Goal: Information Seeking & Learning: Find specific fact

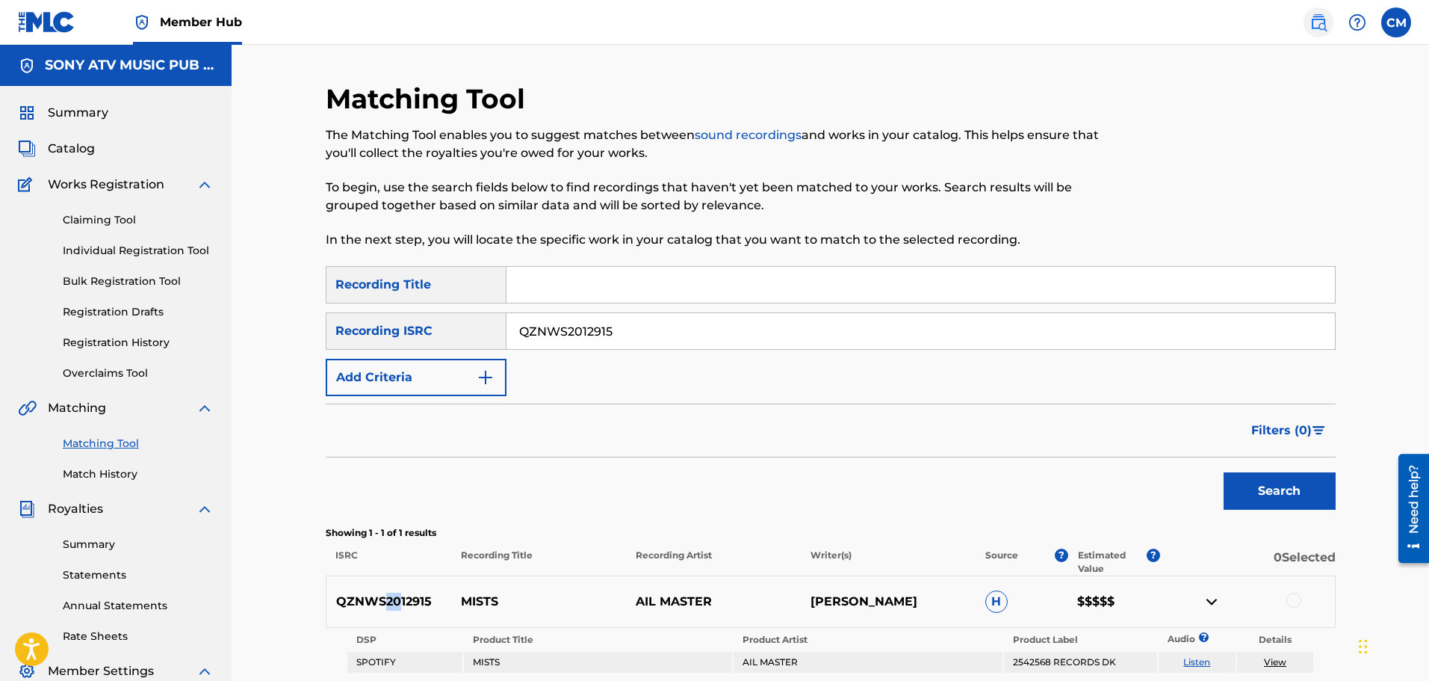
click at [1314, 29] on img at bounding box center [1319, 22] width 18 height 18
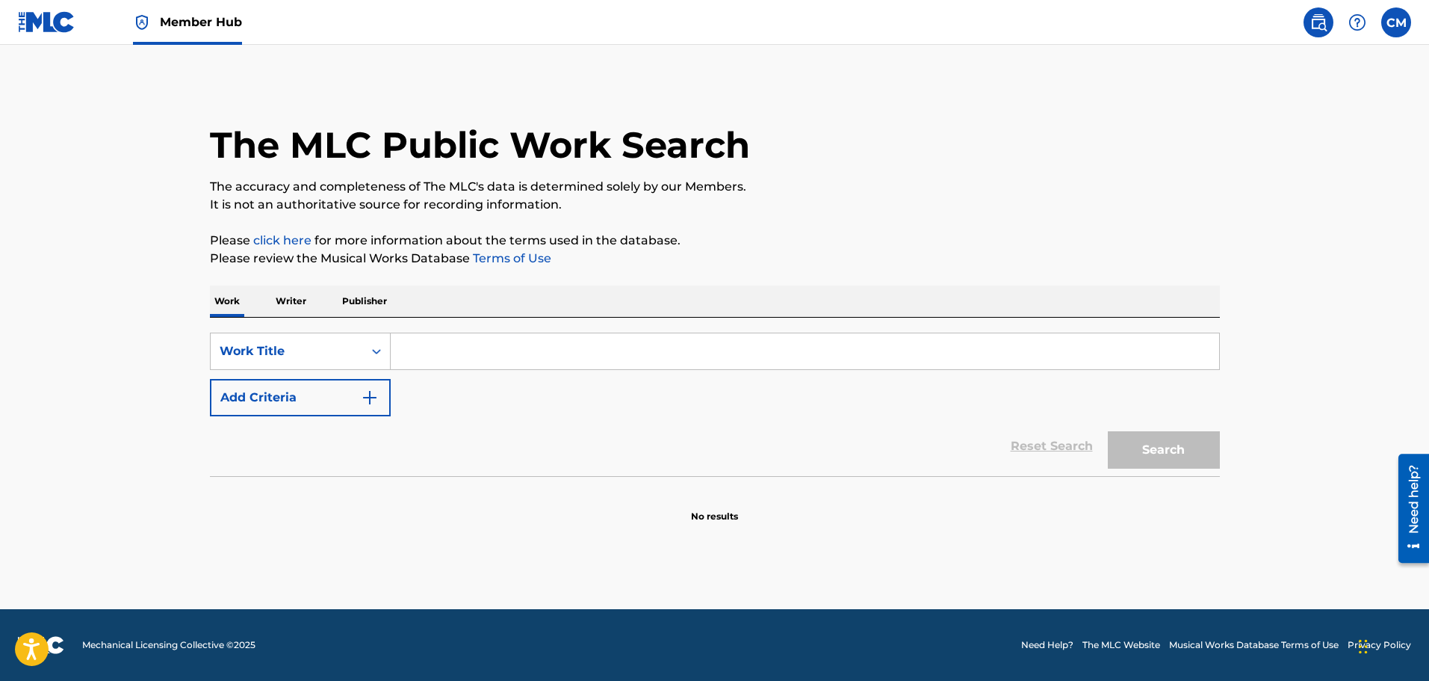
click at [476, 337] on input "Search Form" at bounding box center [805, 351] width 829 height 36
click at [300, 332] on div "SearchWithCriteriabe2a7402-7eb7-4082-b951-7b1673a3975f Work Title Add Criteria …" at bounding box center [715, 397] width 1010 height 158
click at [346, 347] on div "Work Title" at bounding box center [287, 351] width 134 height 18
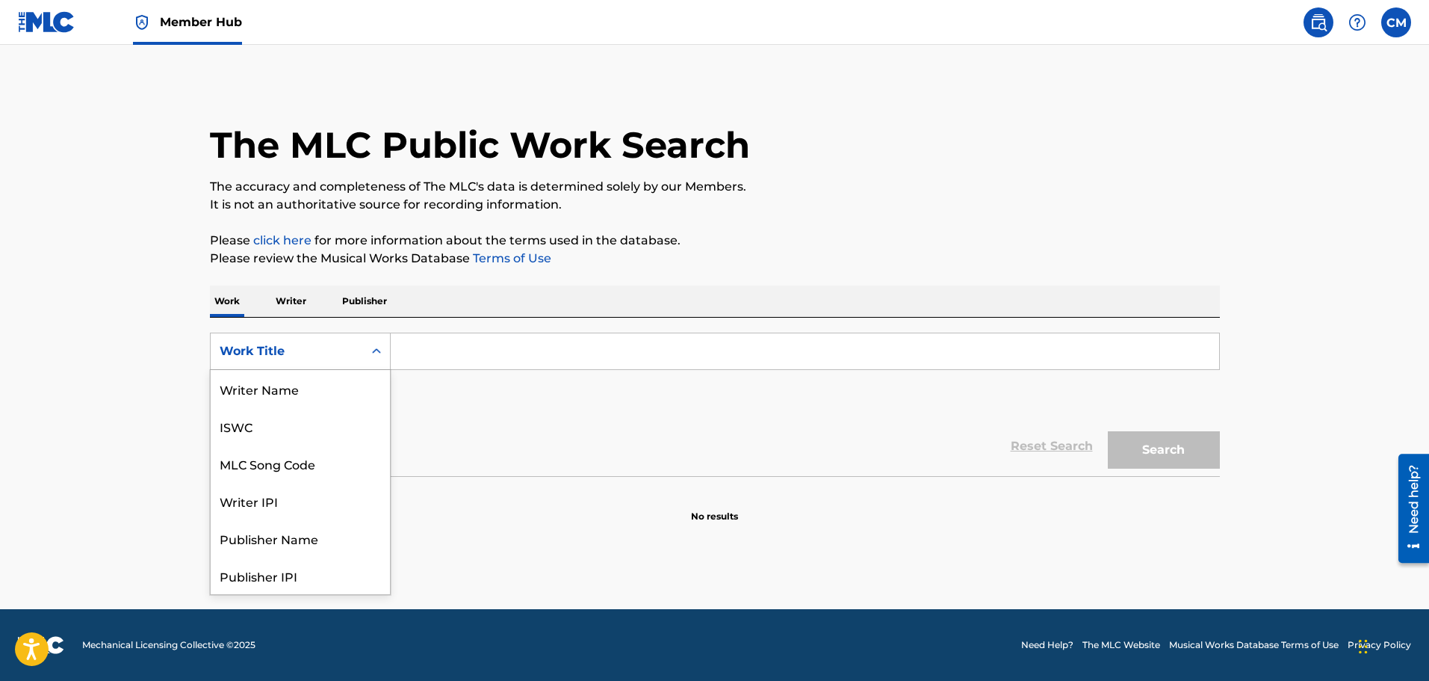
scroll to position [75, 0]
click at [335, 385] on div "MLC Song Code" at bounding box center [300, 388] width 179 height 37
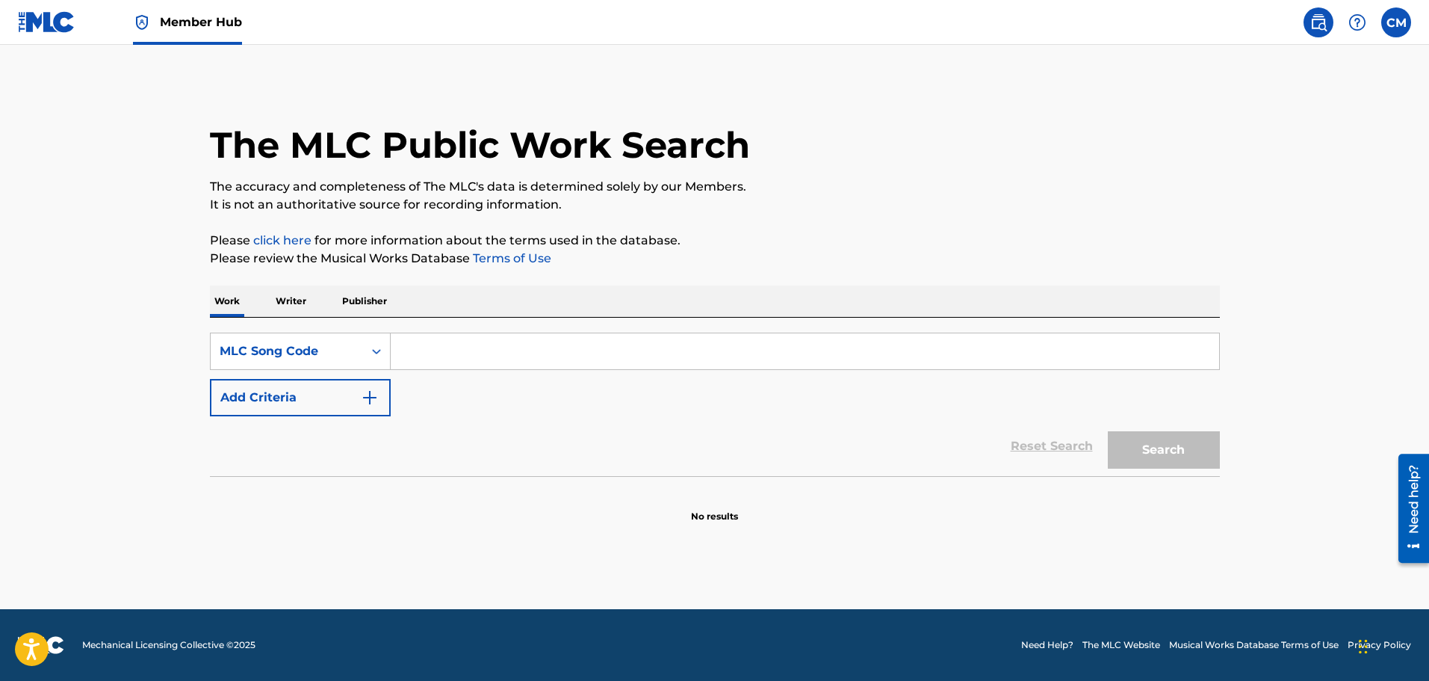
click at [449, 350] on input "Search Form" at bounding box center [805, 351] width 829 height 36
paste input "WA9Z6B"
click at [1158, 459] on button "Search" at bounding box center [1164, 449] width 112 height 37
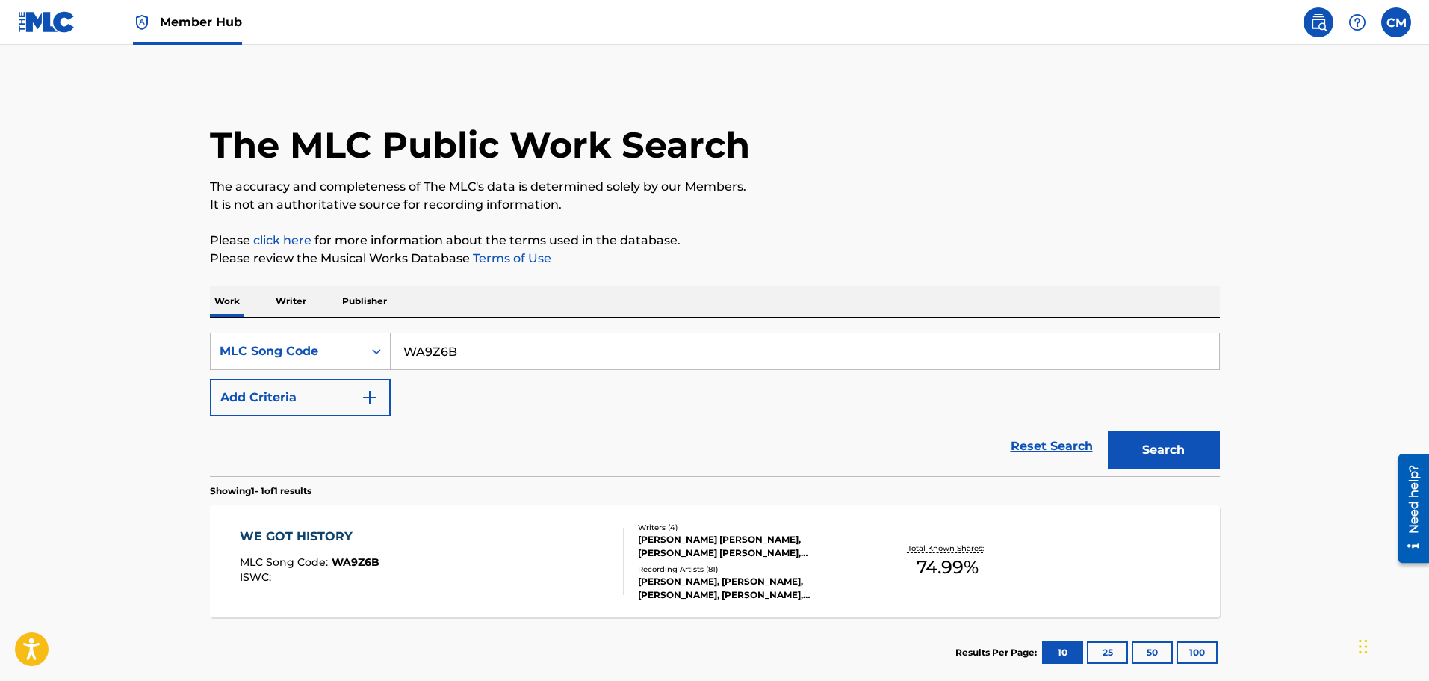
click at [706, 433] on div "Reset Search Search" at bounding box center [715, 446] width 1010 height 60
click at [968, 217] on div "The MLC Public Work Search The accuracy and completeness of The MLC's data is d…" at bounding box center [715, 384] width 1046 height 605
drag, startPoint x: 415, startPoint y: 336, endPoint x: 288, endPoint y: 309, distance: 129.3
click at [290, 308] on div "Work Writer Publisher SearchWithCriteria11ad69af-83c1-404a-bc8e-9559dd9588a0 ML…" at bounding box center [715, 486] width 1010 height 402
paste input "40LBF"
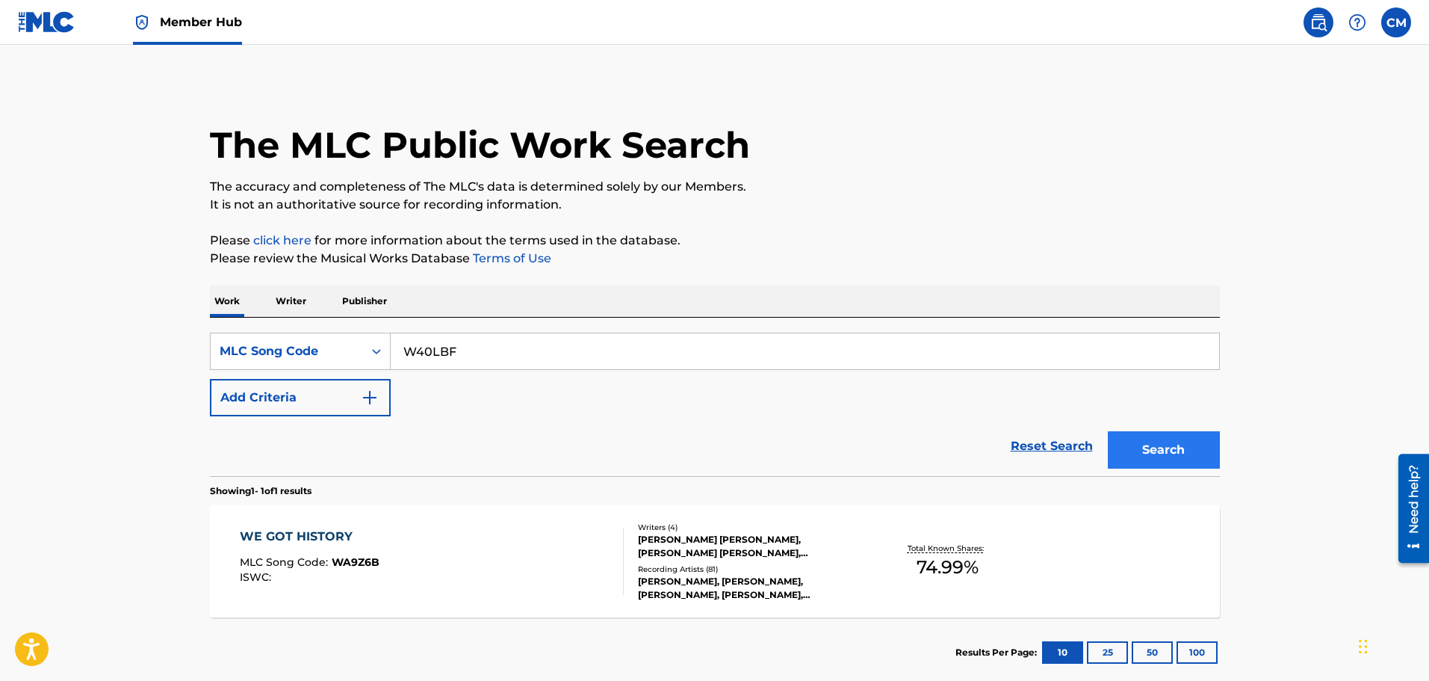
type input "W40LBF"
click at [1152, 444] on button "Search" at bounding box center [1164, 449] width 112 height 37
click at [514, 557] on div "WHO YOU ARE (SUPERSTAR) MLC Song Code : W40LBF ISWC :" at bounding box center [432, 560] width 384 height 67
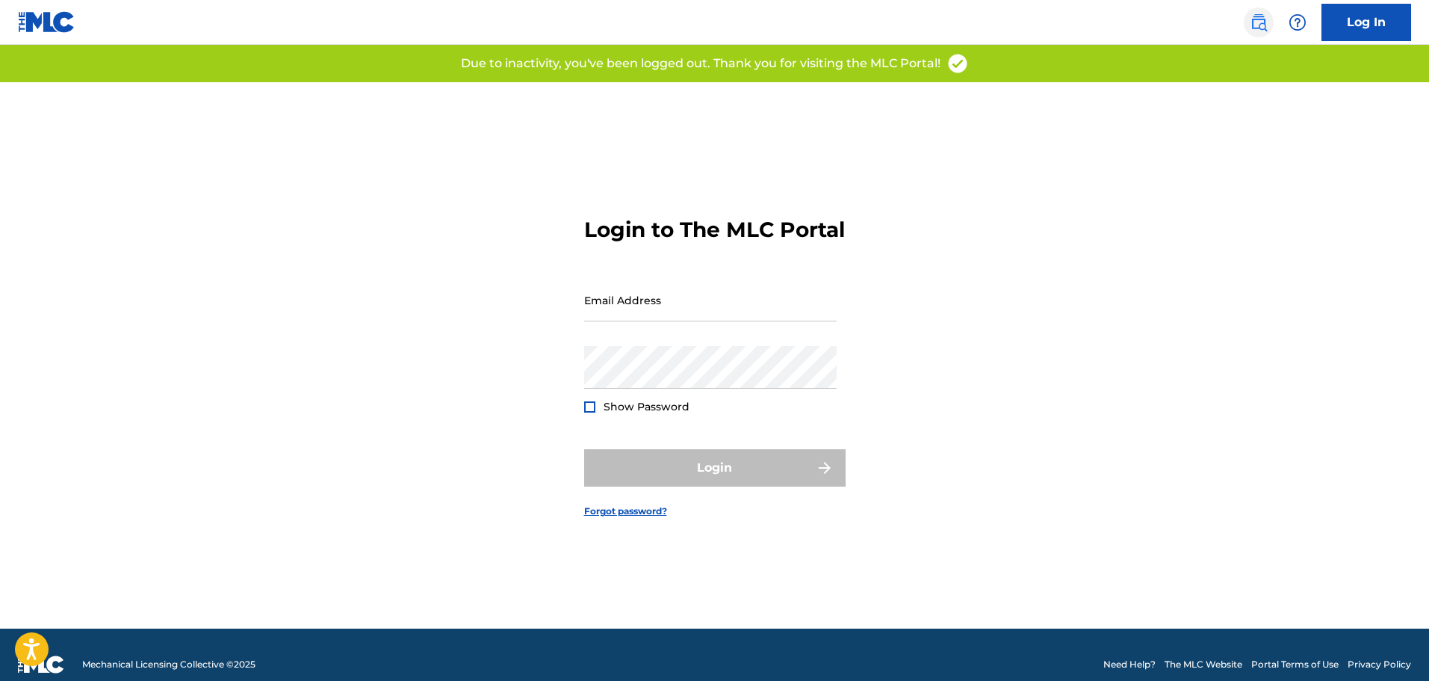
click at [1257, 19] on img at bounding box center [1259, 22] width 18 height 18
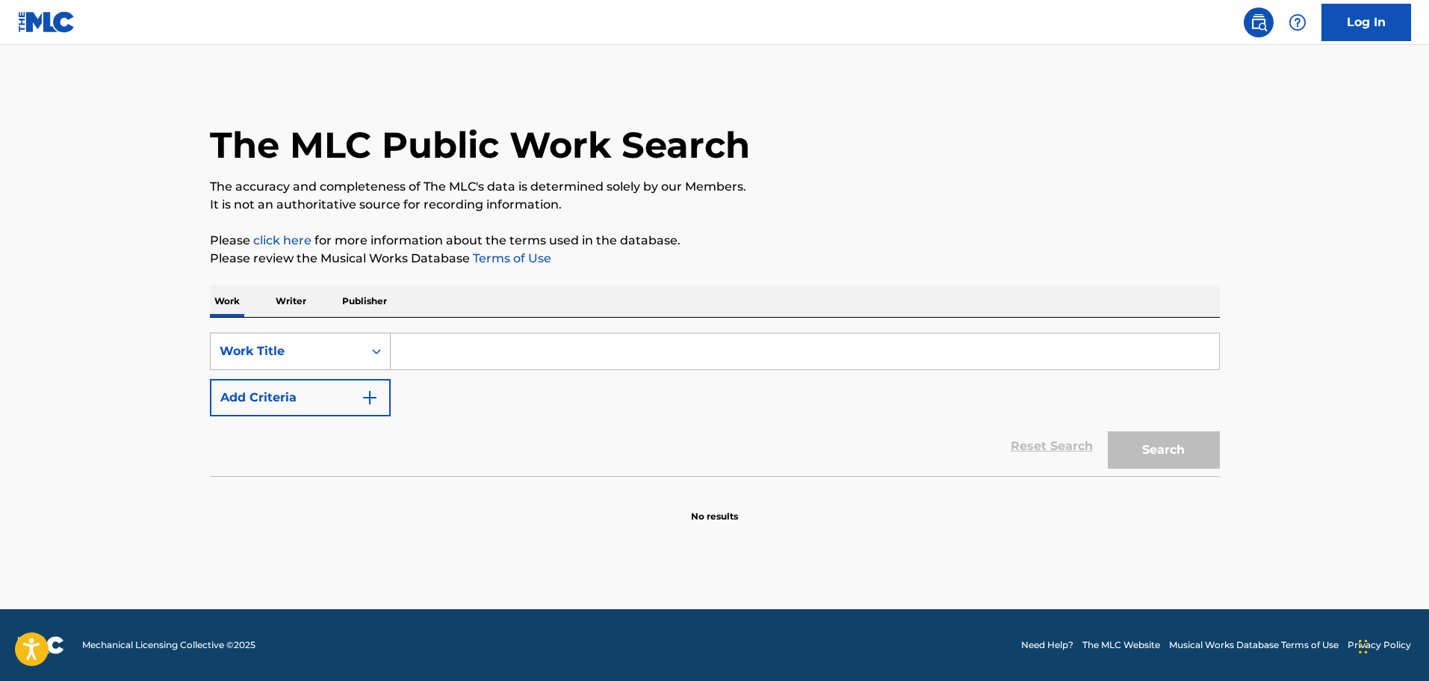
click at [382, 337] on div "Search Form" at bounding box center [376, 351] width 27 height 36
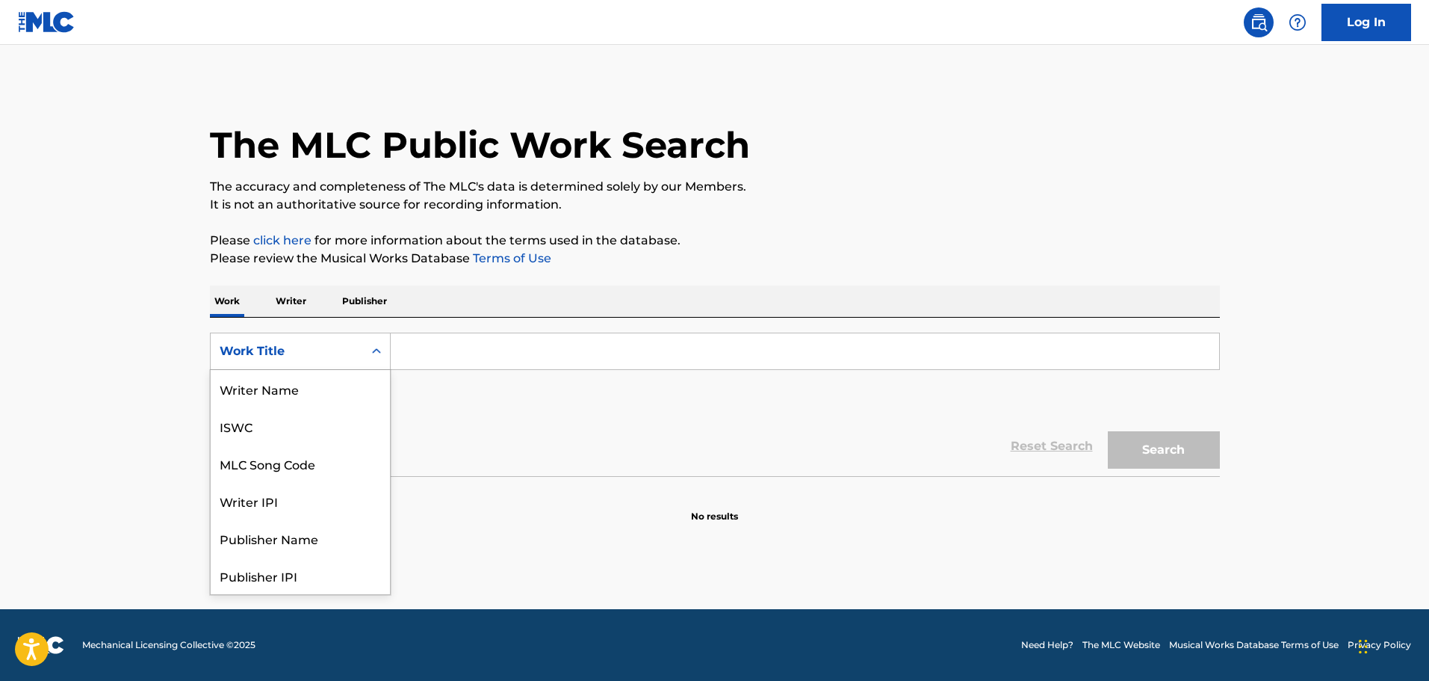
scroll to position [75, 0]
click at [330, 383] on div "MLC Song Code" at bounding box center [300, 388] width 179 height 37
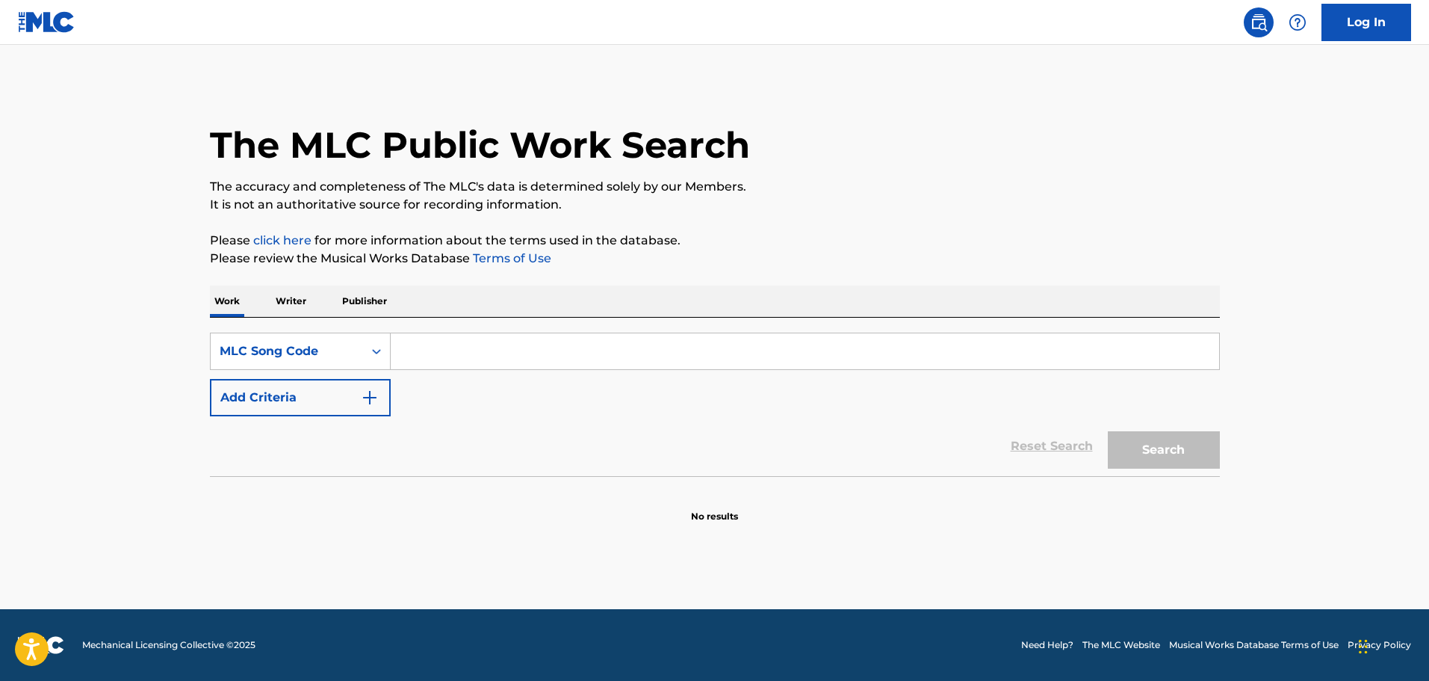
click at [493, 347] on input "Search Form" at bounding box center [805, 351] width 829 height 36
paste input "W40LBF"
type input "W40LBF"
click at [1171, 444] on button "Search" at bounding box center [1164, 449] width 112 height 37
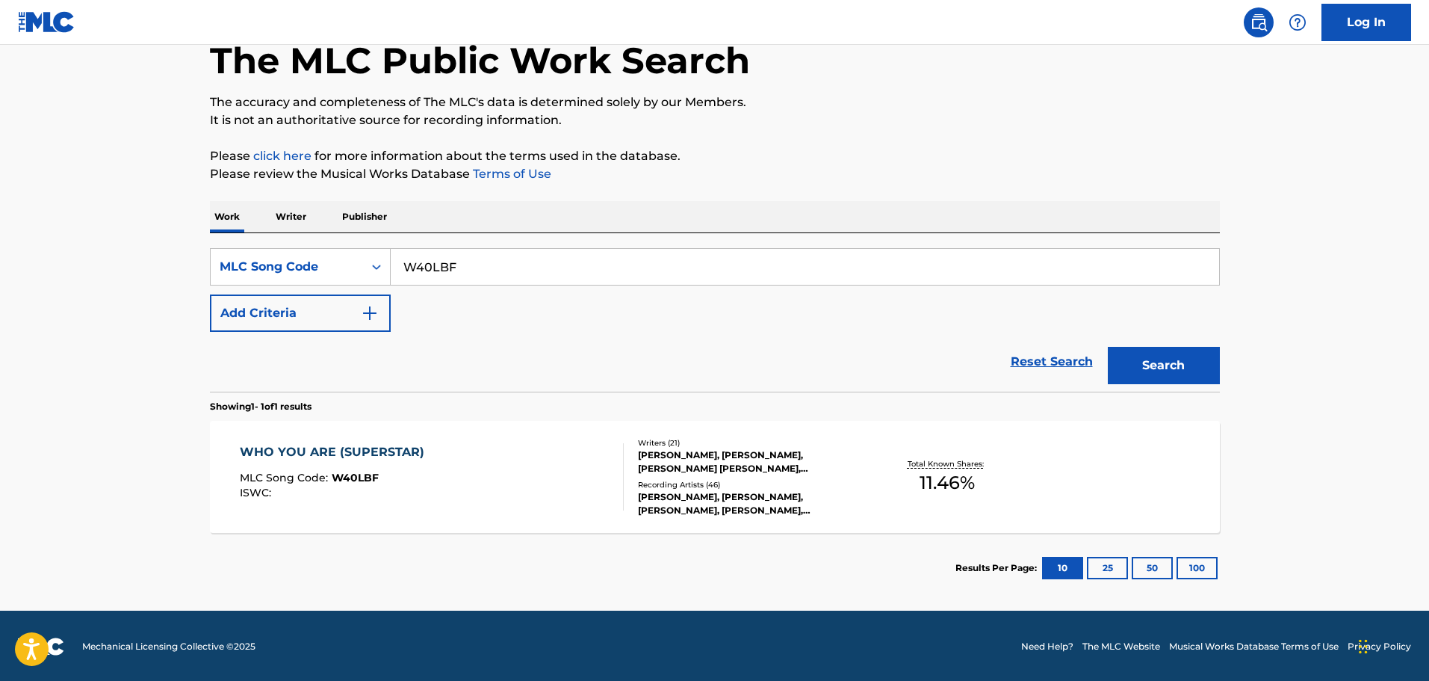
scroll to position [86, 0]
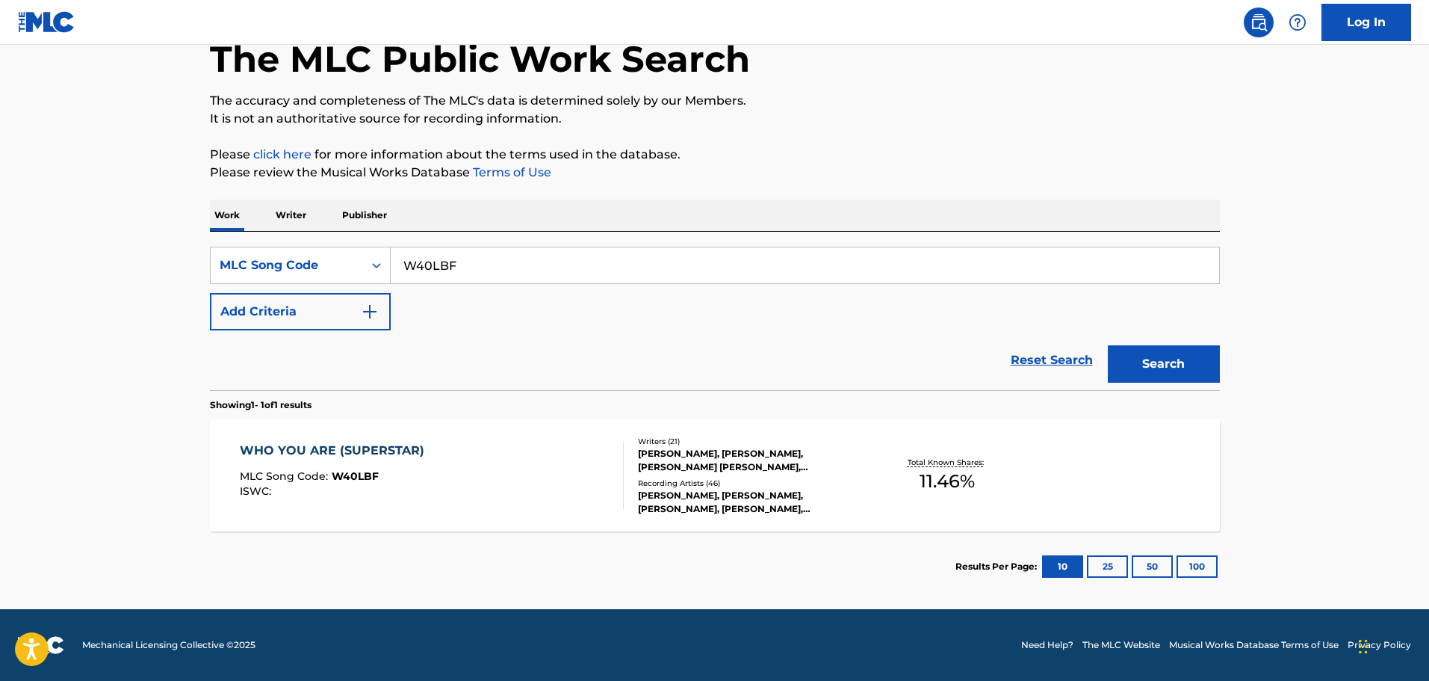
click at [483, 493] on div "WHO YOU ARE (SUPERSTAR) MLC Song Code : W40LBF ISWC :" at bounding box center [432, 475] width 384 height 67
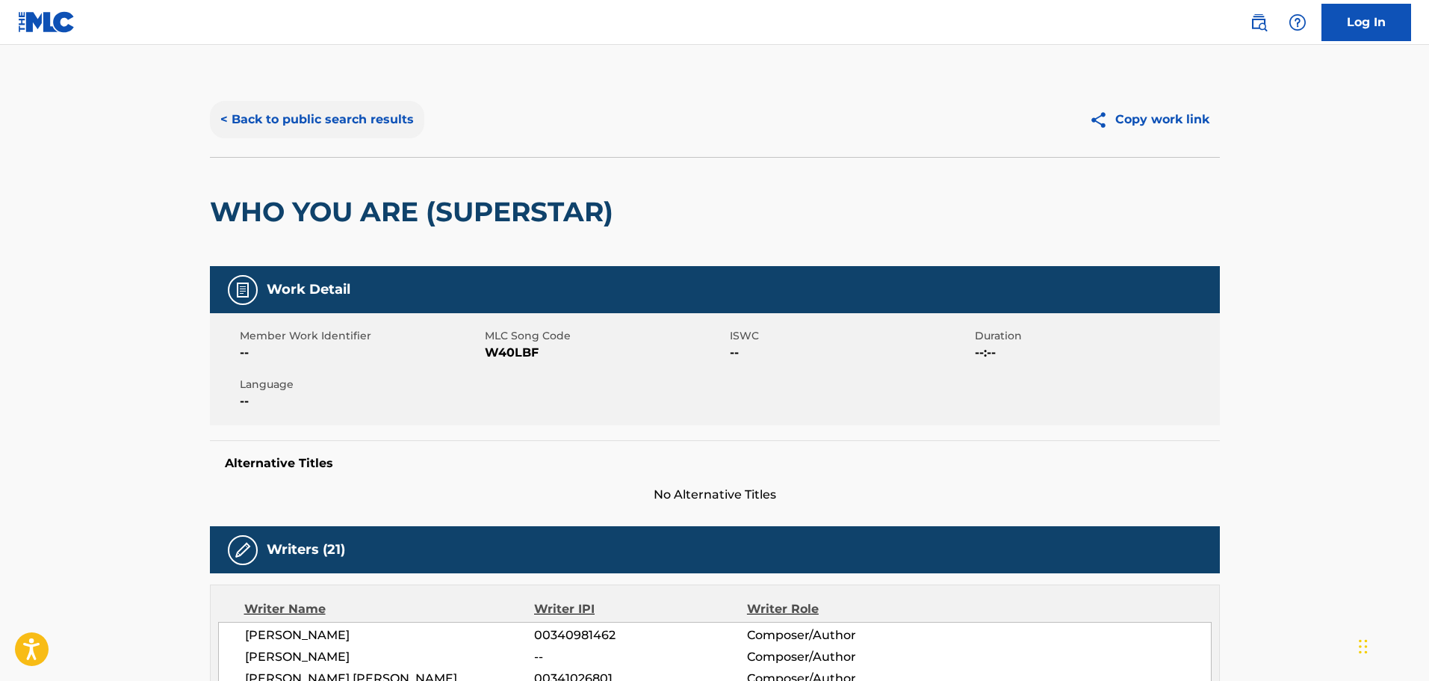
click at [328, 117] on button "< Back to public search results" at bounding box center [317, 119] width 214 height 37
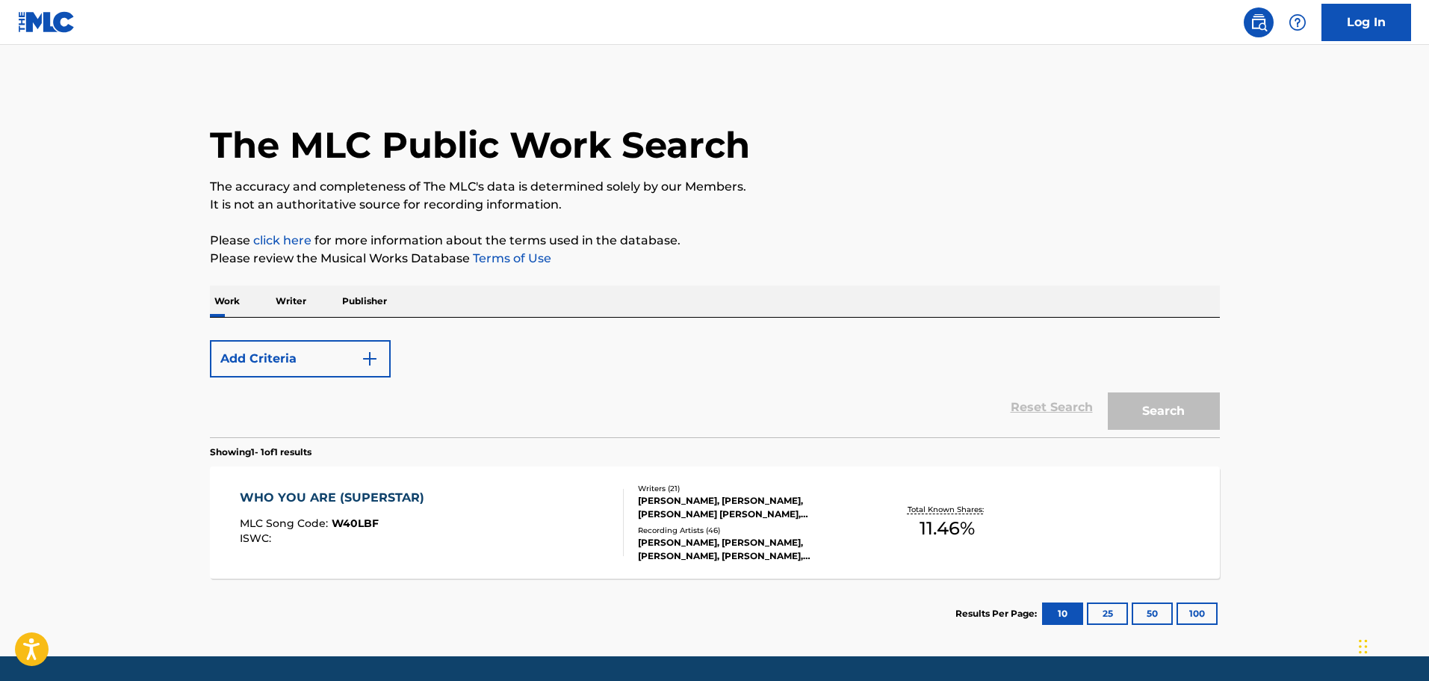
scroll to position [47, 0]
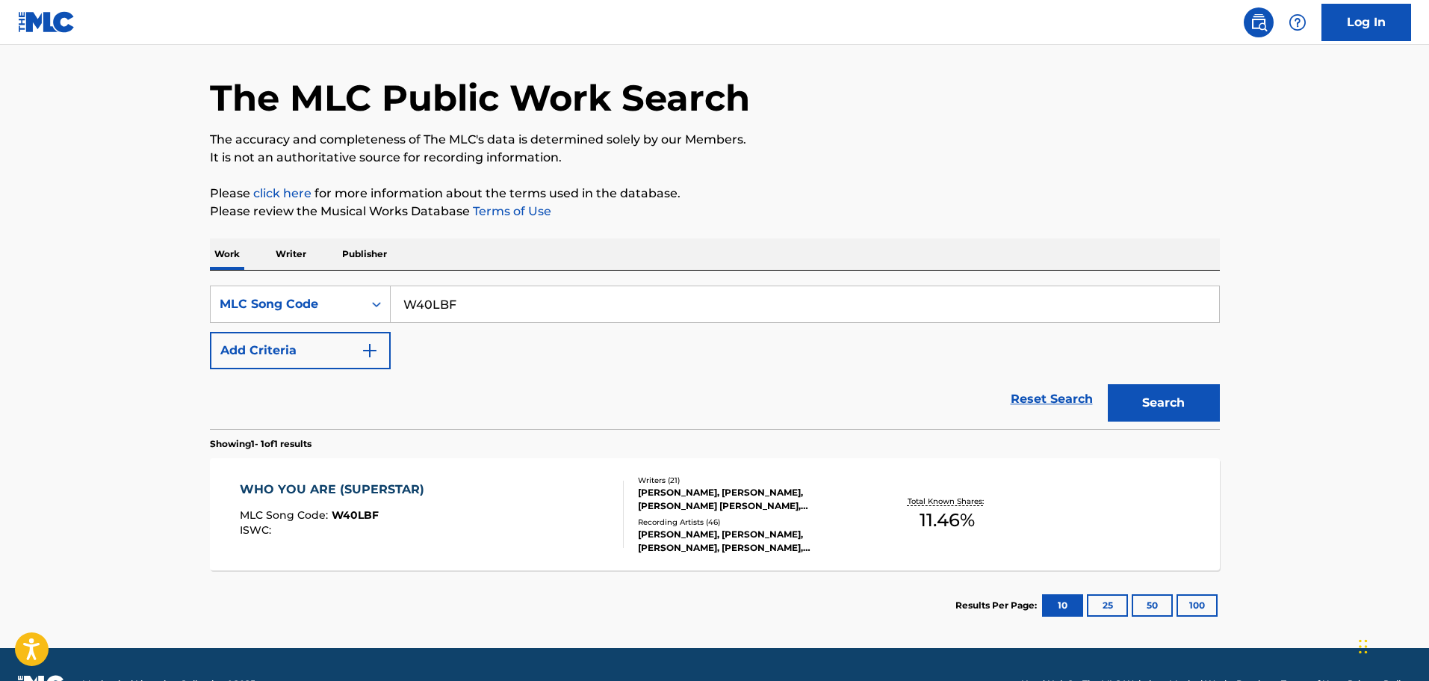
drag, startPoint x: 368, startPoint y: 273, endPoint x: 272, endPoint y: 259, distance: 96.7
click at [280, 259] on div "Work Writer Publisher SearchWithCriteria0d8ec48d-8a88-42eb-8476-834c1e581eba ML…" at bounding box center [715, 439] width 1010 height 402
type input "WHO YOU ARE"
click at [319, 300] on div "MLC Song Code" at bounding box center [287, 304] width 134 height 18
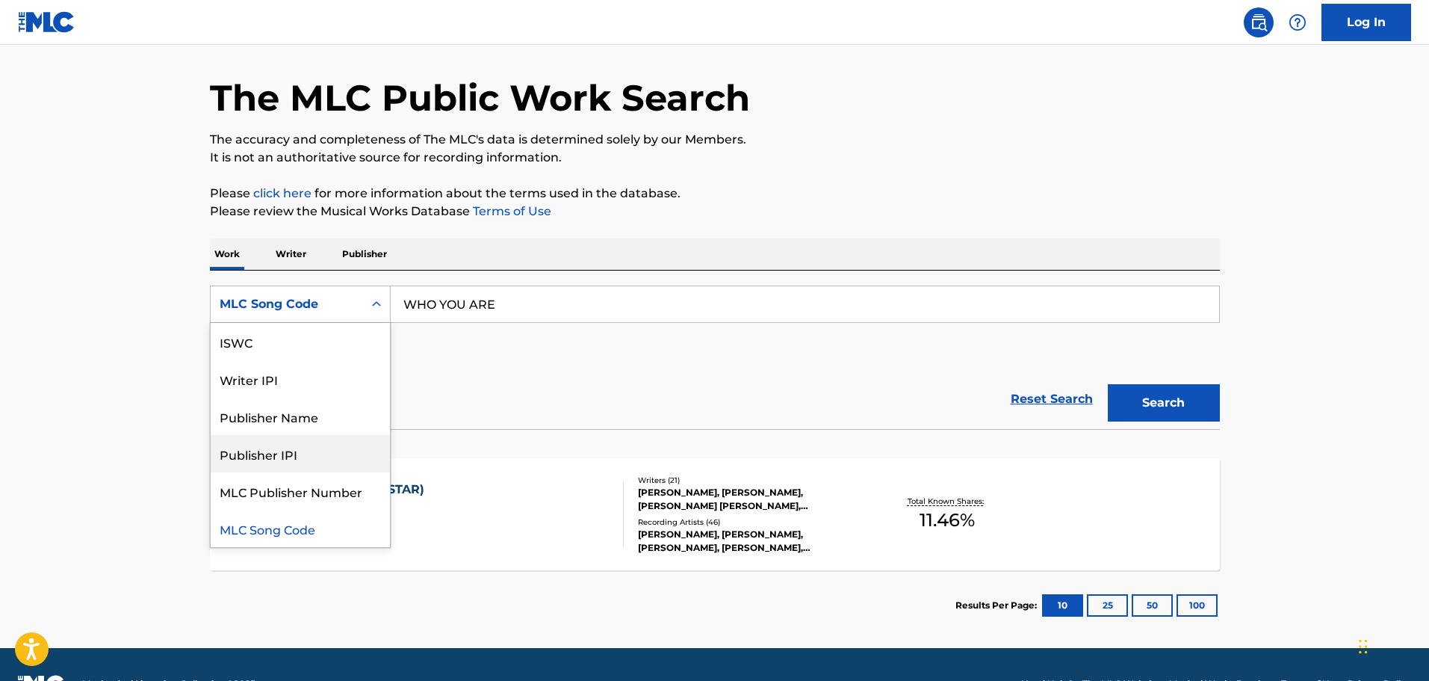
scroll to position [0, 0]
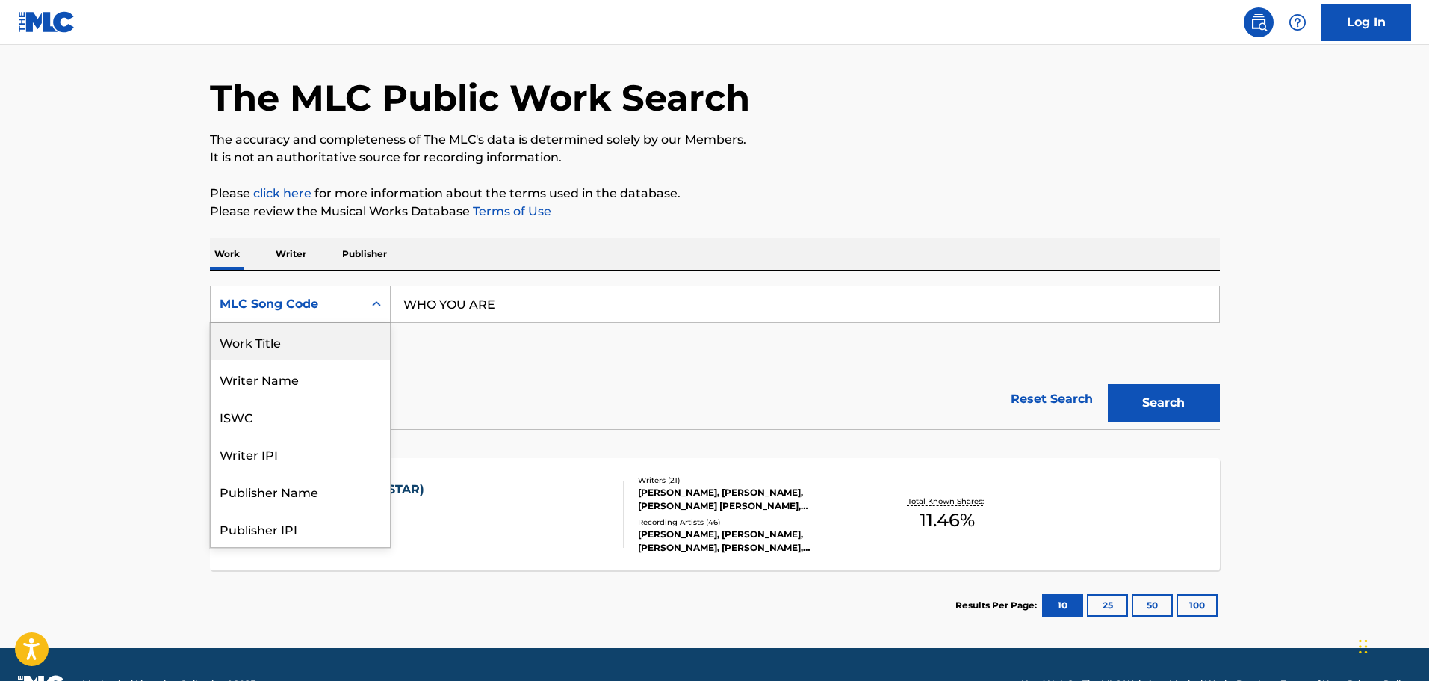
click at [282, 349] on div "Work Title" at bounding box center [300, 341] width 179 height 37
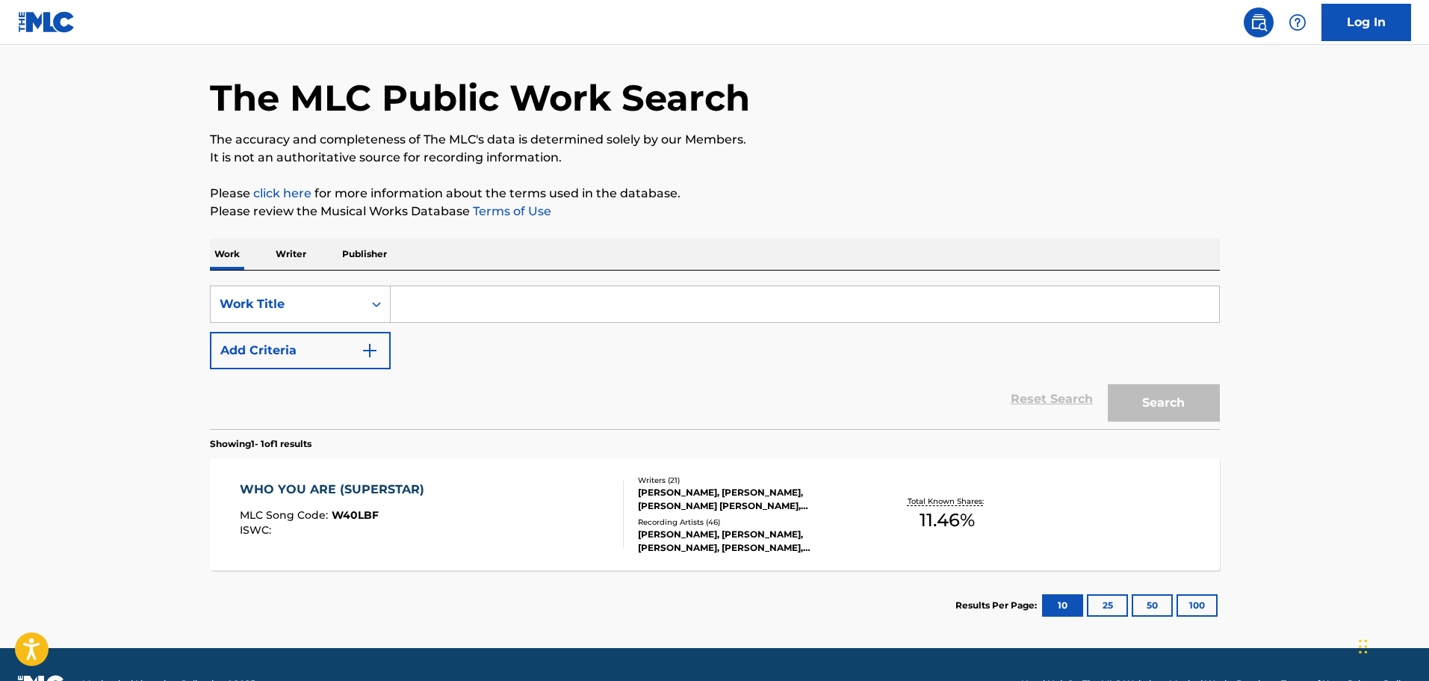
click at [427, 316] on input "Search Form" at bounding box center [805, 304] width 829 height 36
type input "WHO YOU ARE"
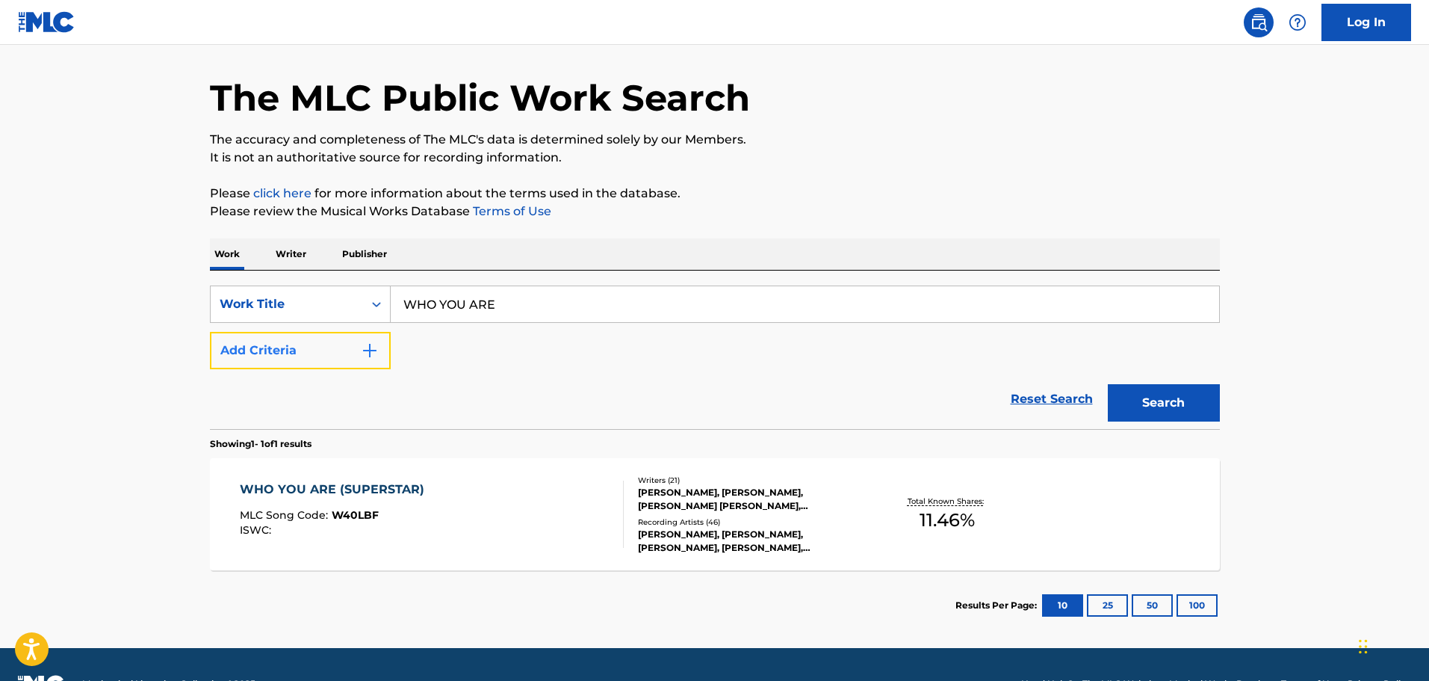
click at [371, 341] on img "Search Form" at bounding box center [370, 350] width 18 height 18
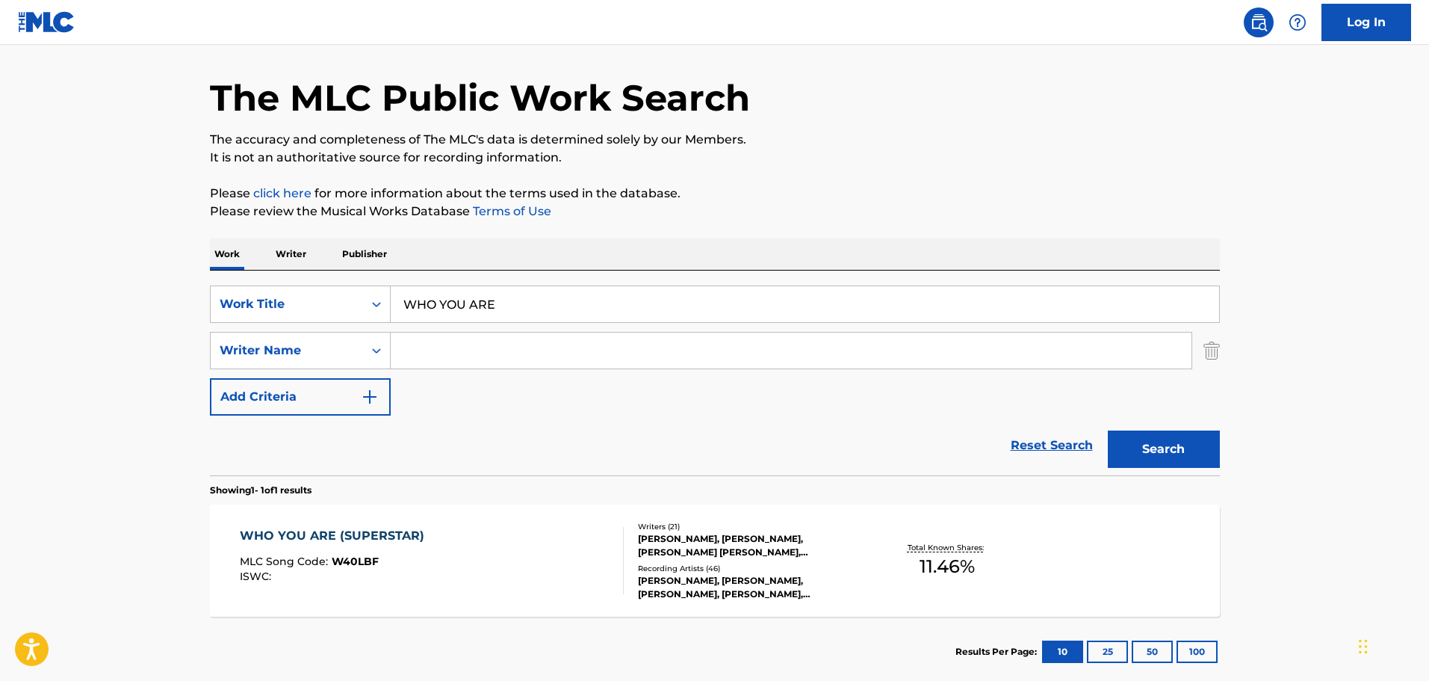
click at [464, 342] on input "Search Form" at bounding box center [791, 350] width 801 height 36
type input "[PERSON_NAME]"
click at [1108, 430] on button "Search" at bounding box center [1164, 448] width 112 height 37
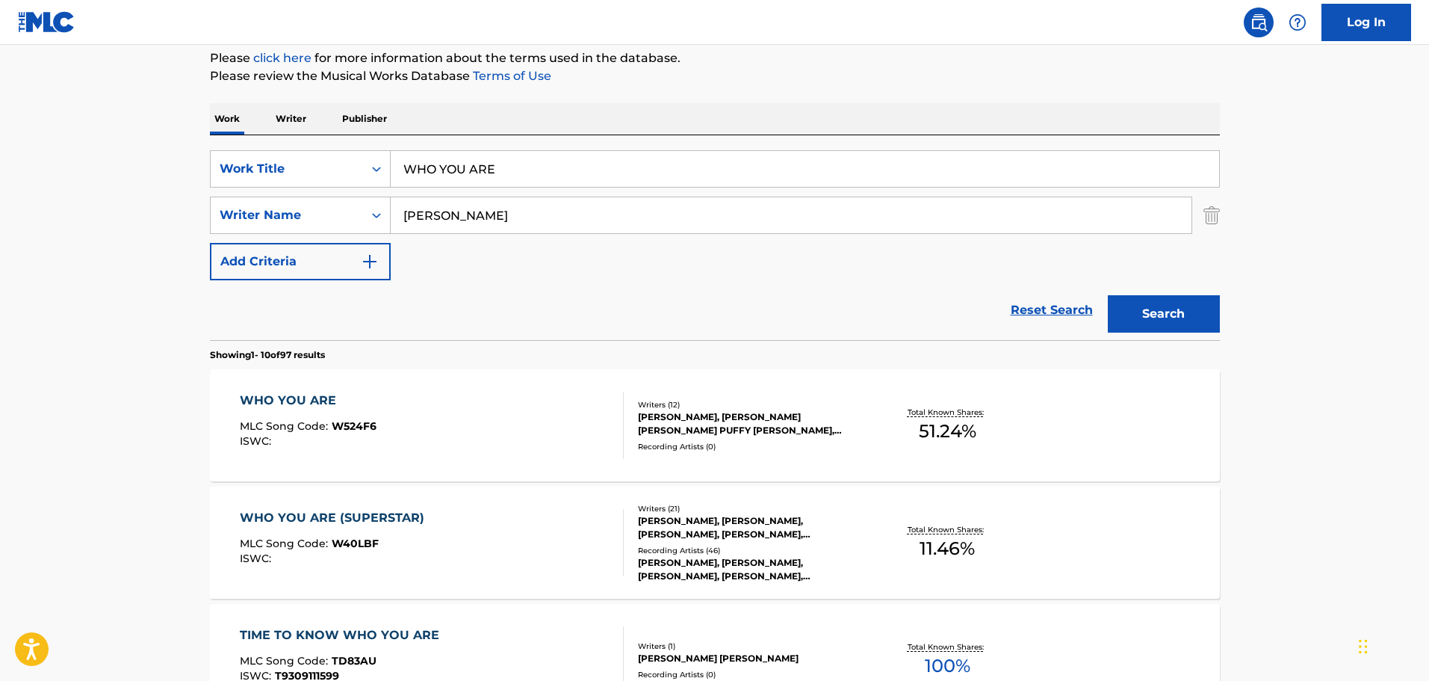
scroll to position [197, 0]
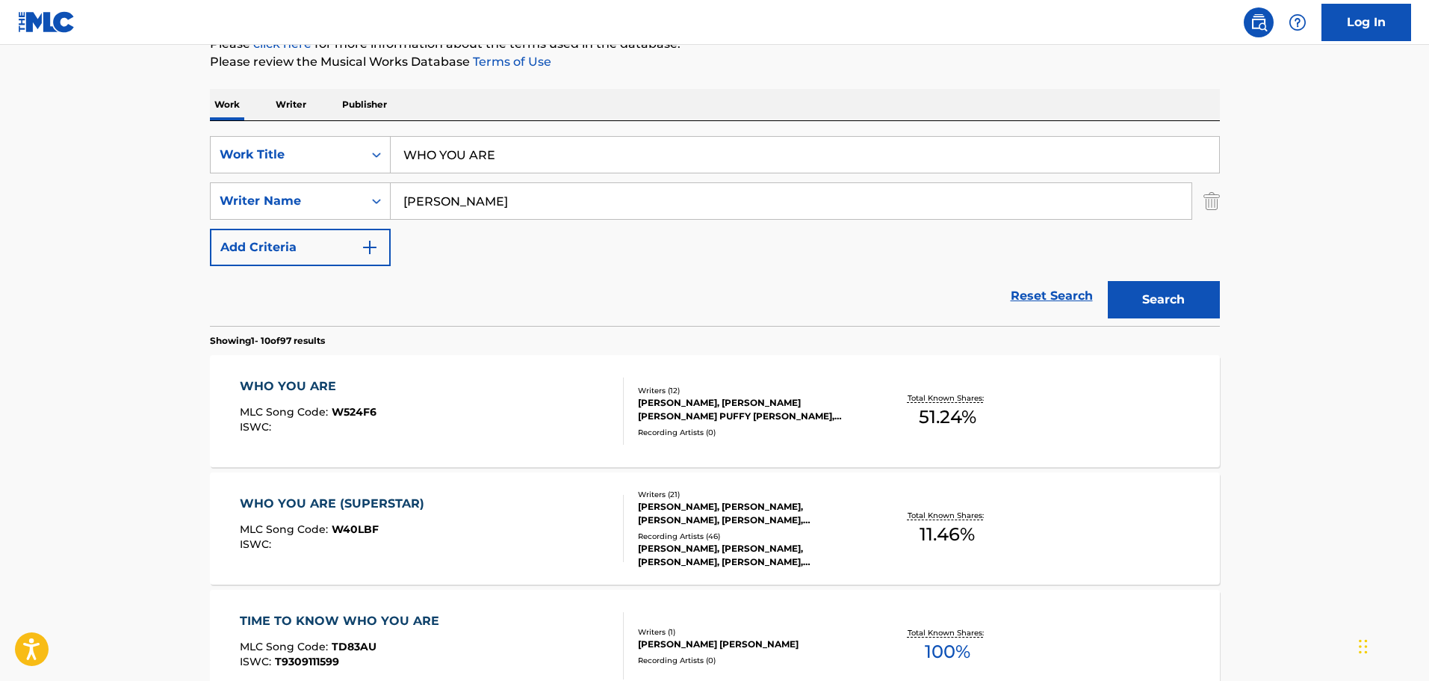
click at [485, 440] on div "WHO YOU ARE MLC Song Code : W524F6 ISWC :" at bounding box center [432, 410] width 384 height 67
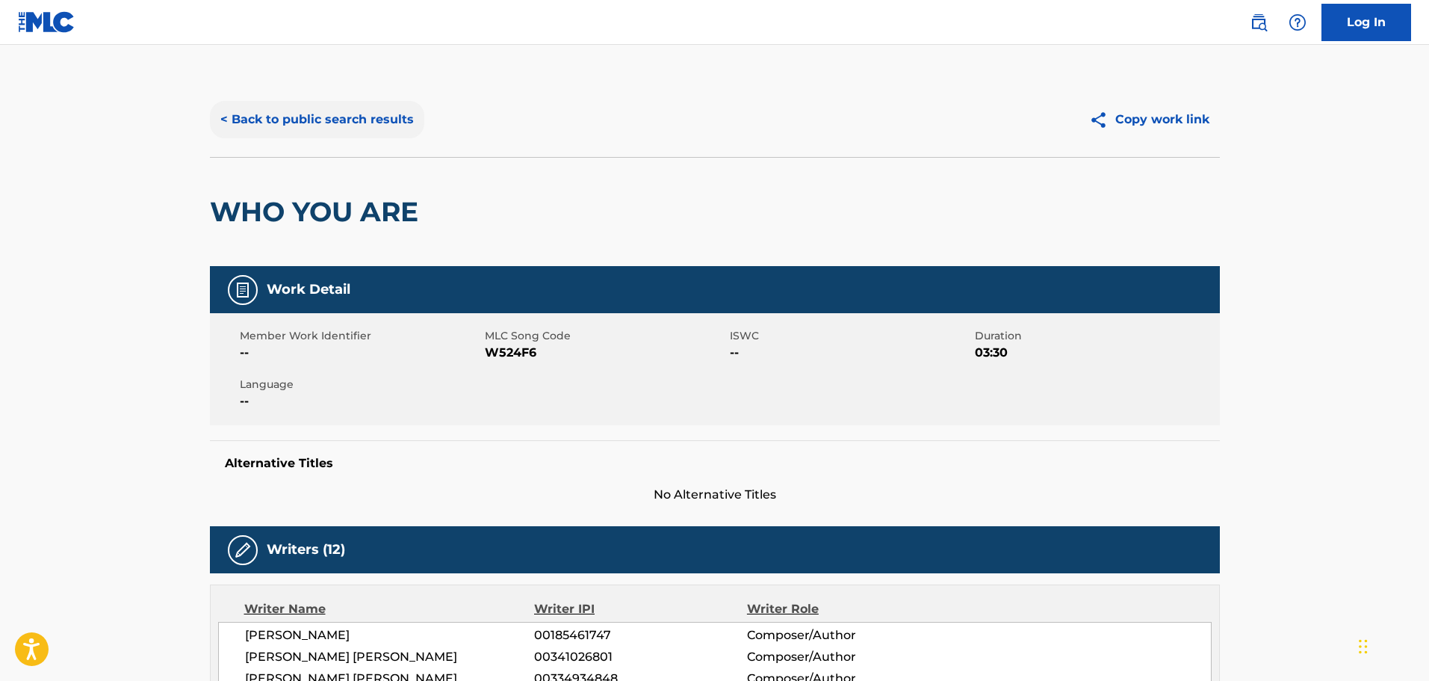
click at [374, 111] on button "< Back to public search results" at bounding box center [317, 119] width 214 height 37
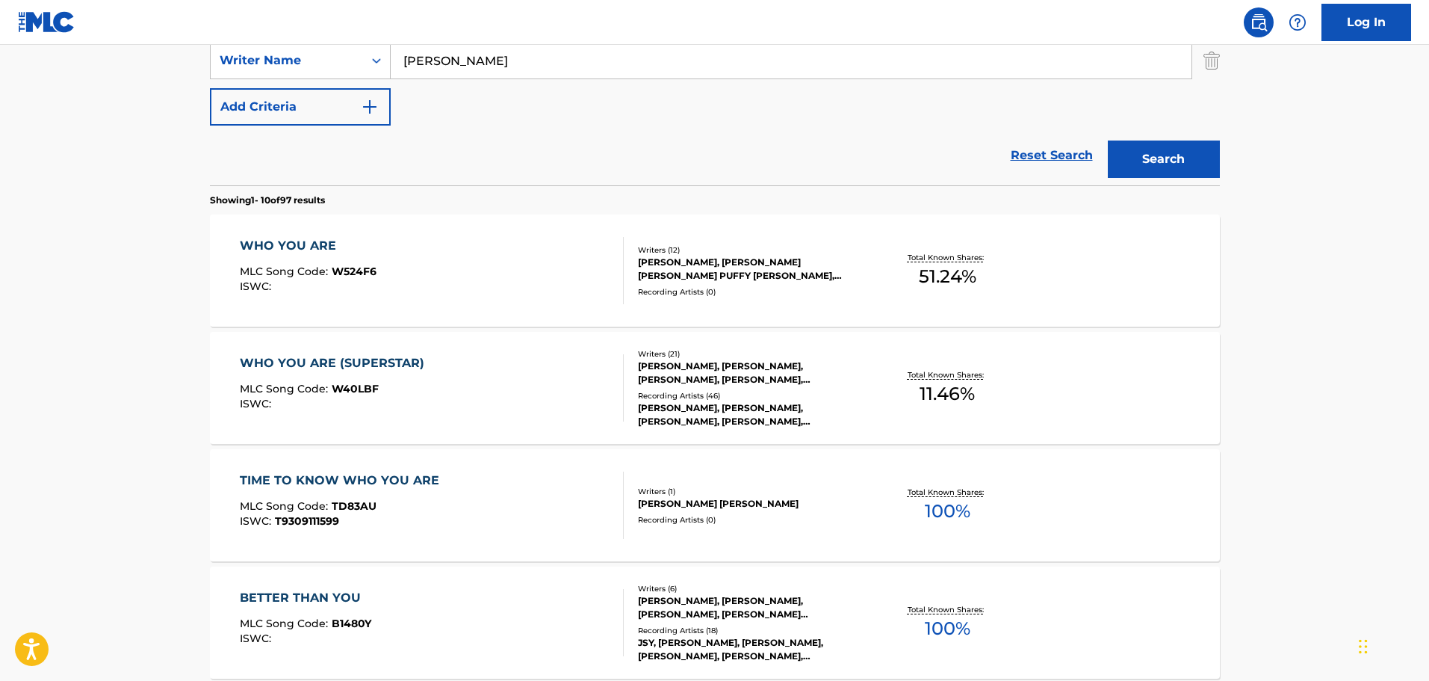
scroll to position [346, 0]
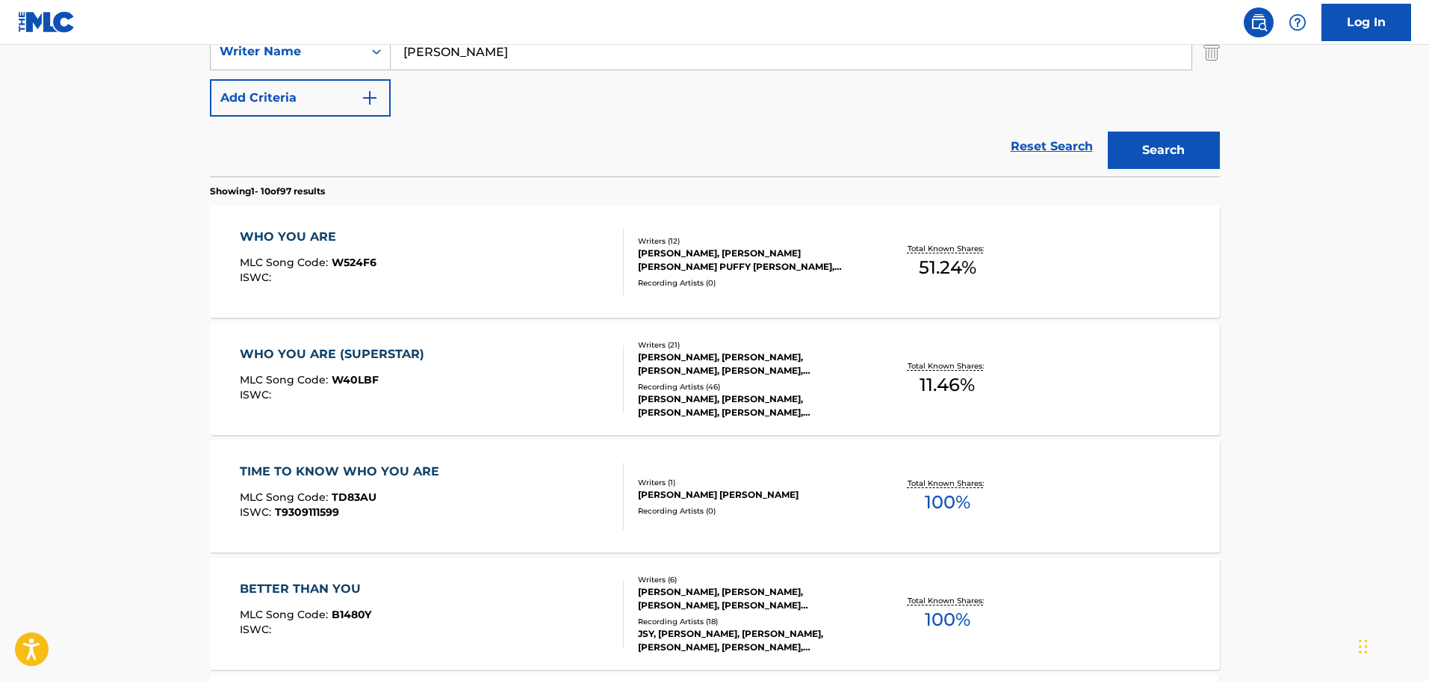
click at [540, 370] on div "WHO YOU ARE (SUPERSTAR) MLC Song Code : W40LBF ISWC :" at bounding box center [432, 378] width 384 height 67
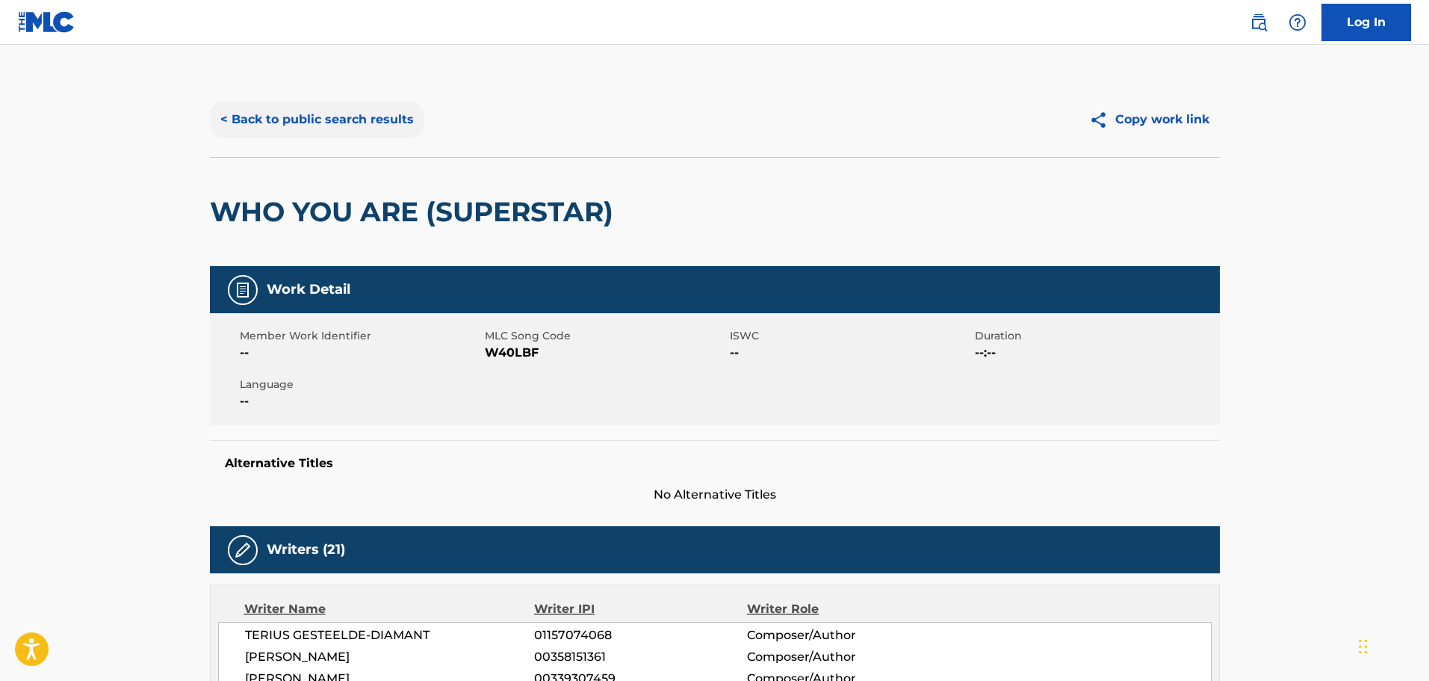
click at [283, 119] on button "< Back to public search results" at bounding box center [317, 119] width 214 height 37
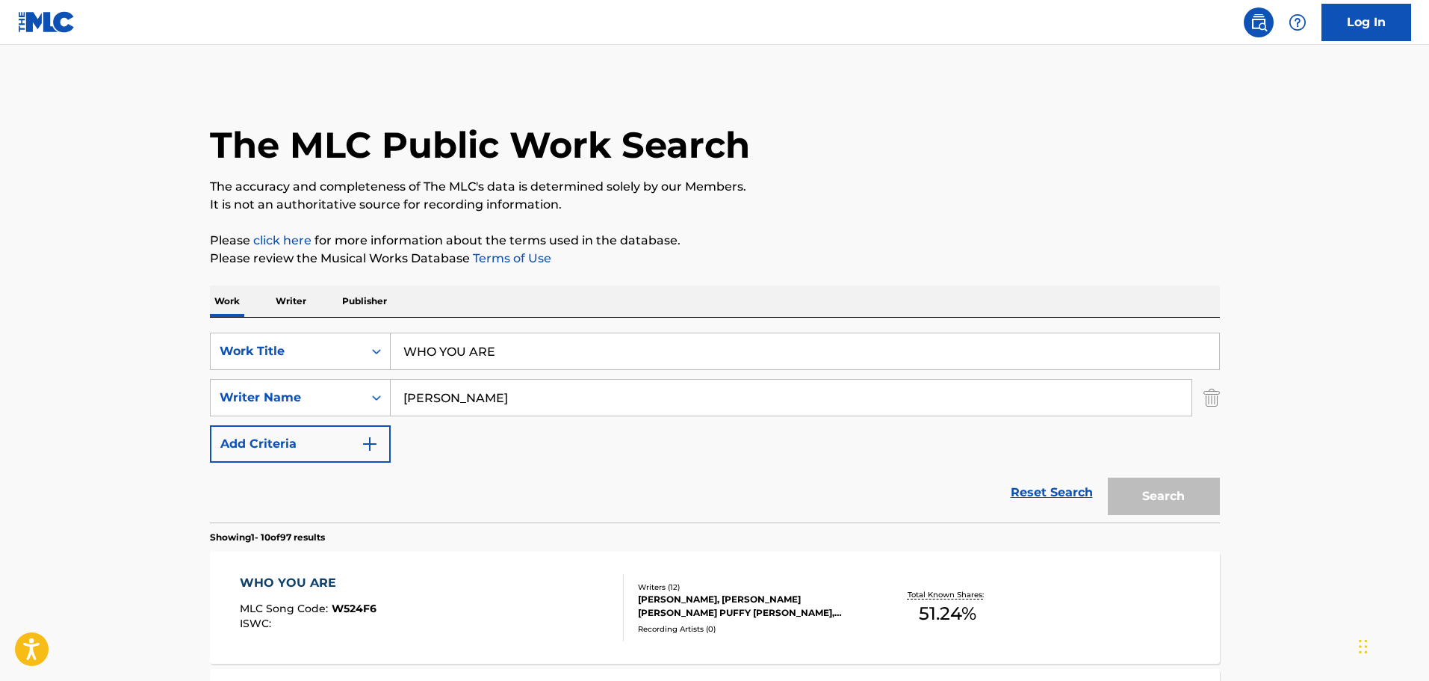
scroll to position [431, 0]
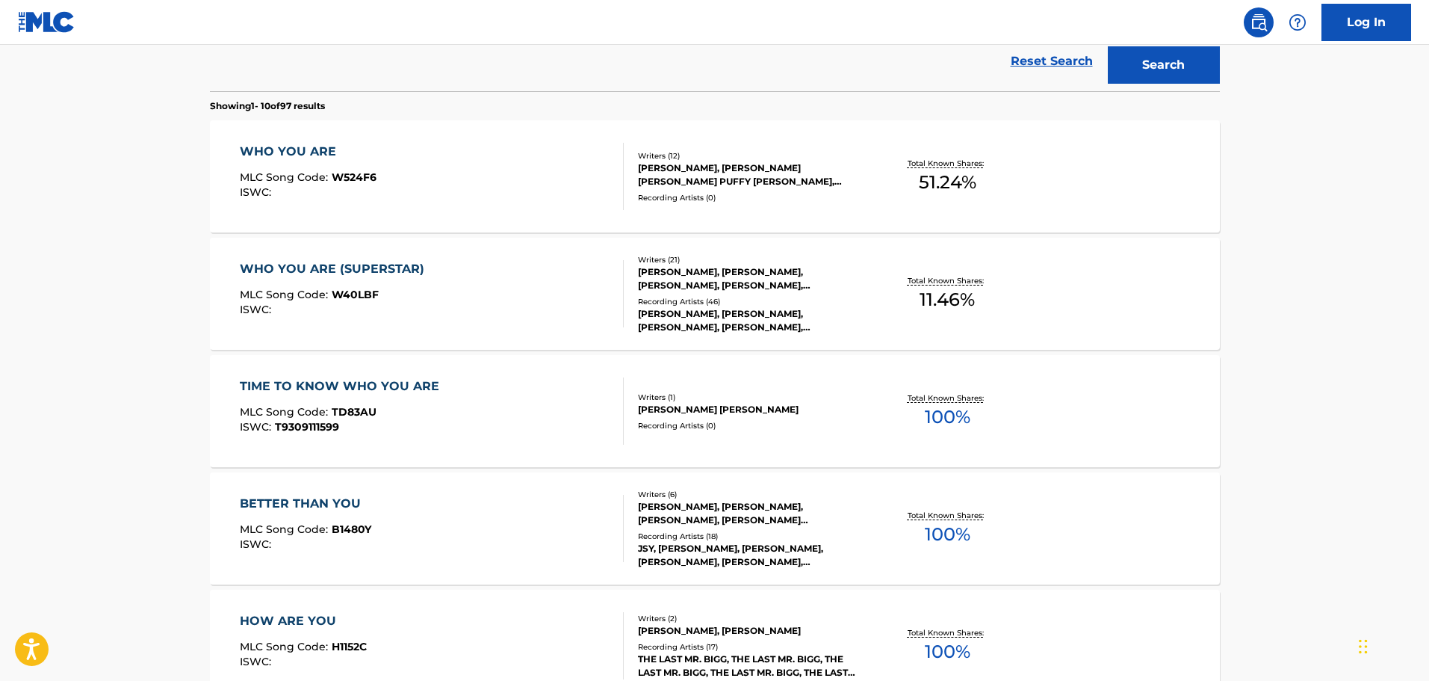
click at [388, 184] on div "WHO YOU ARE MLC Song Code : W524F6 ISWC :" at bounding box center [432, 176] width 384 height 67
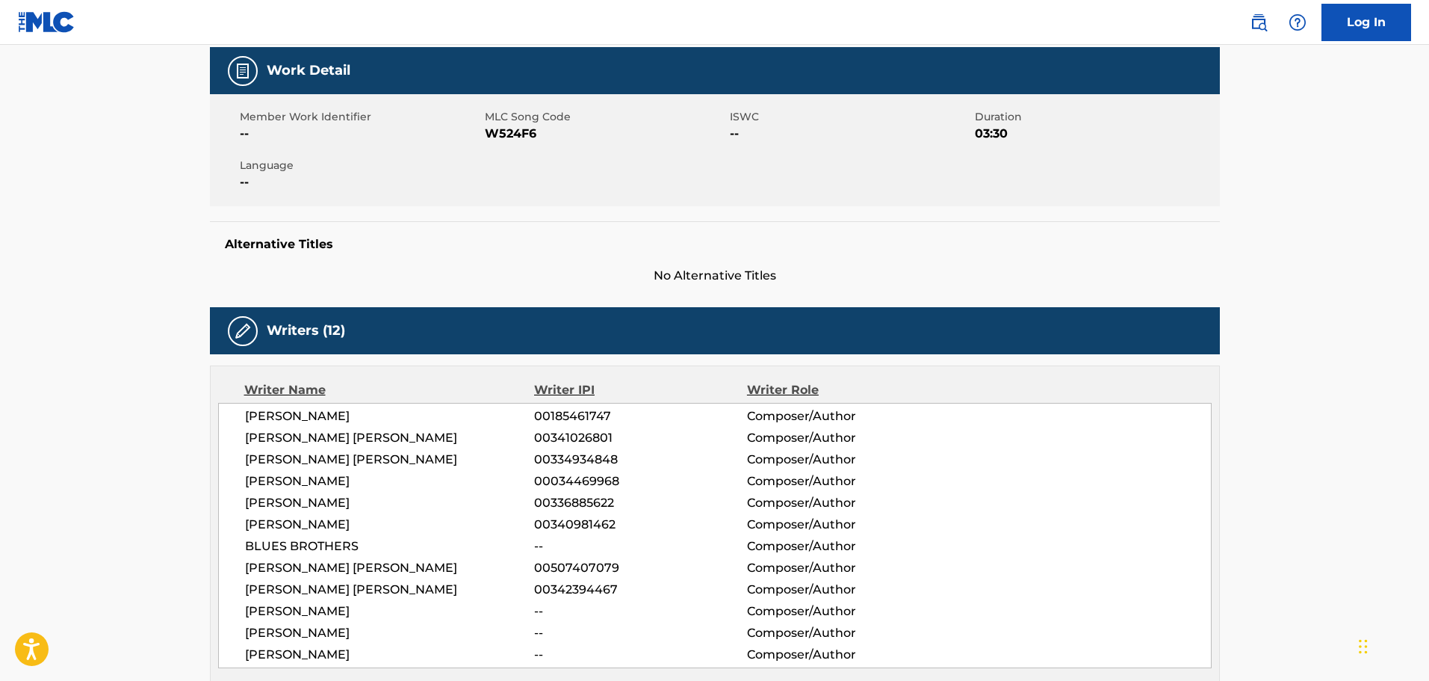
scroll to position [225, 0]
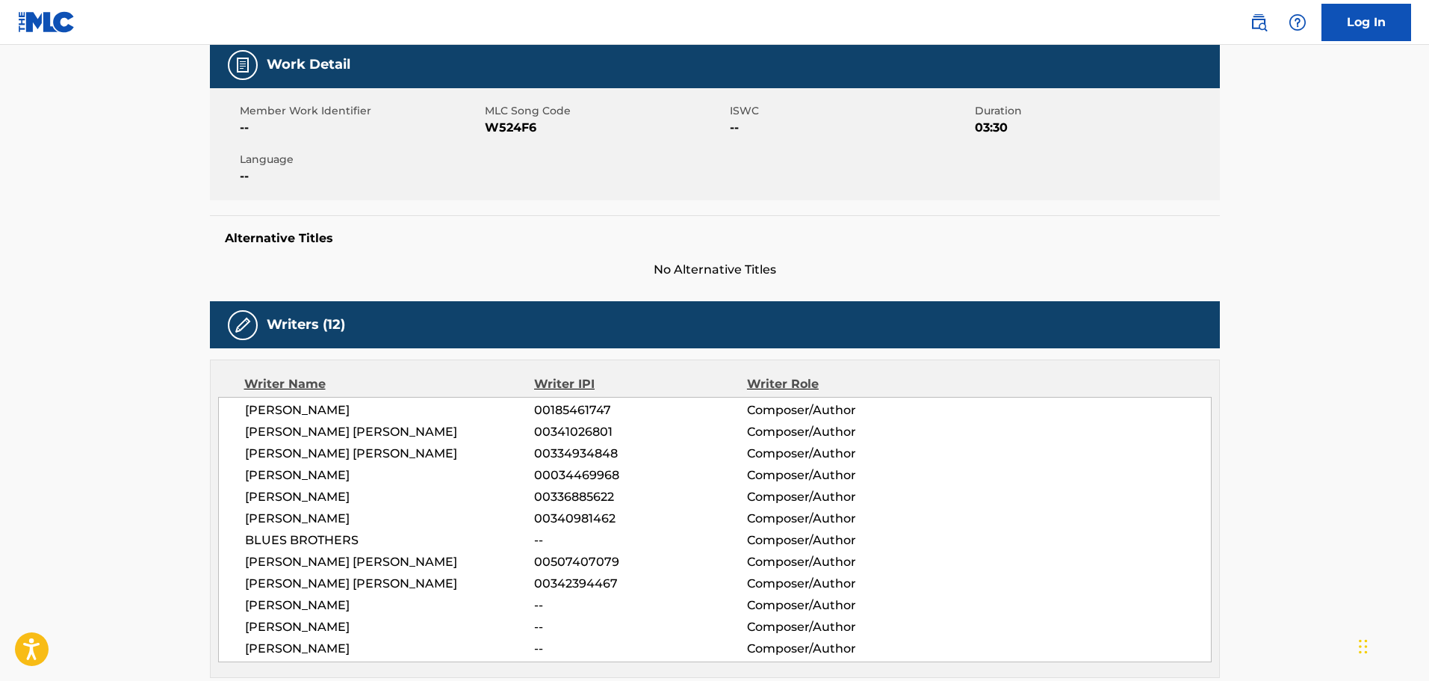
click at [408, 247] on div "Alternative Titles No Alternative Titles" at bounding box center [715, 247] width 1010 height 64
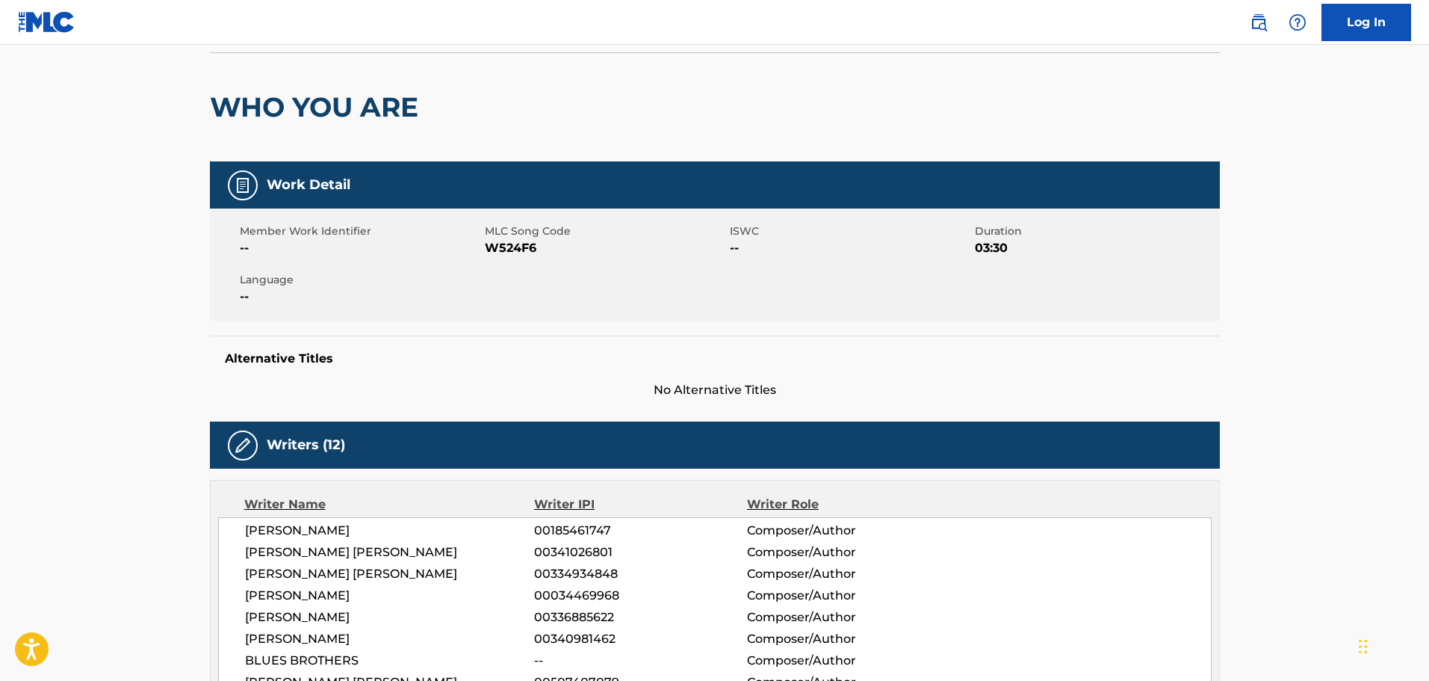
scroll to position [0, 0]
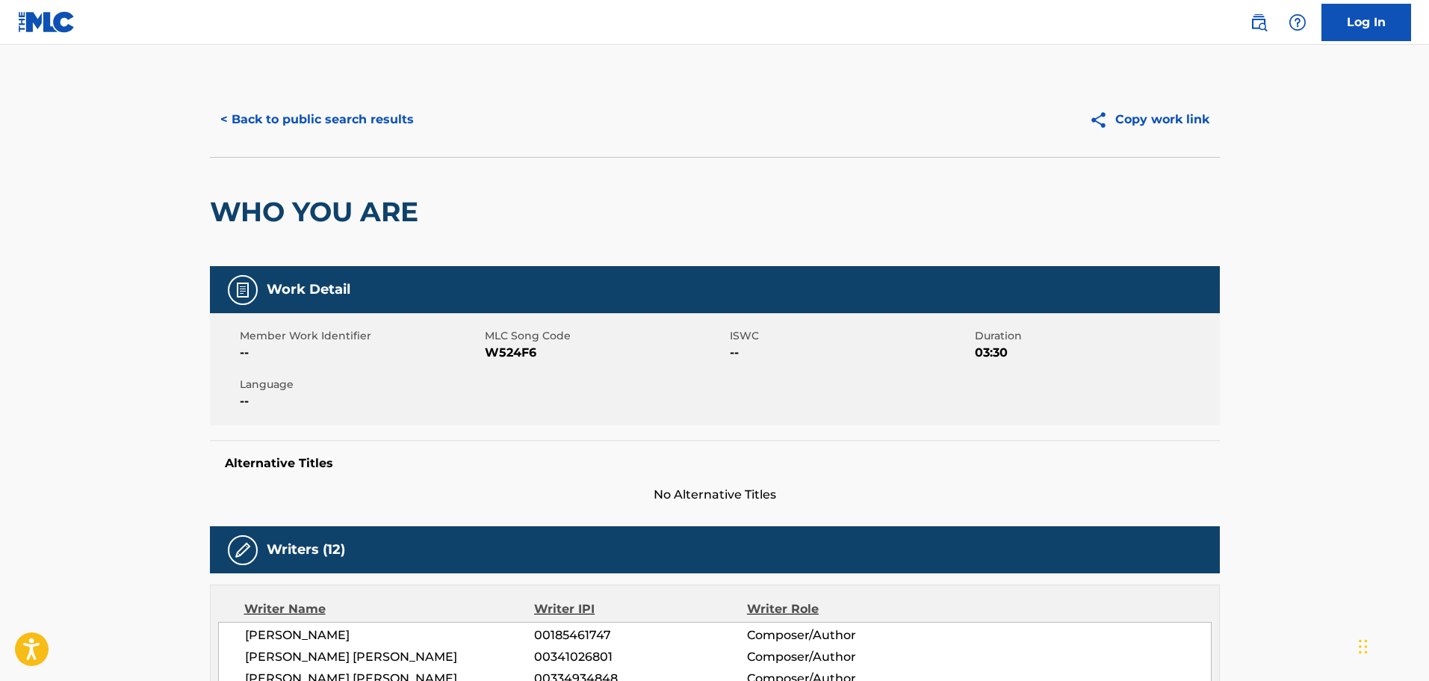
click at [502, 343] on span "MLC Song Code" at bounding box center [605, 336] width 241 height 16
click at [501, 351] on span "W524F6" at bounding box center [605, 353] width 241 height 18
copy span "W524F6"
